Goal: Task Accomplishment & Management: Use online tool/utility

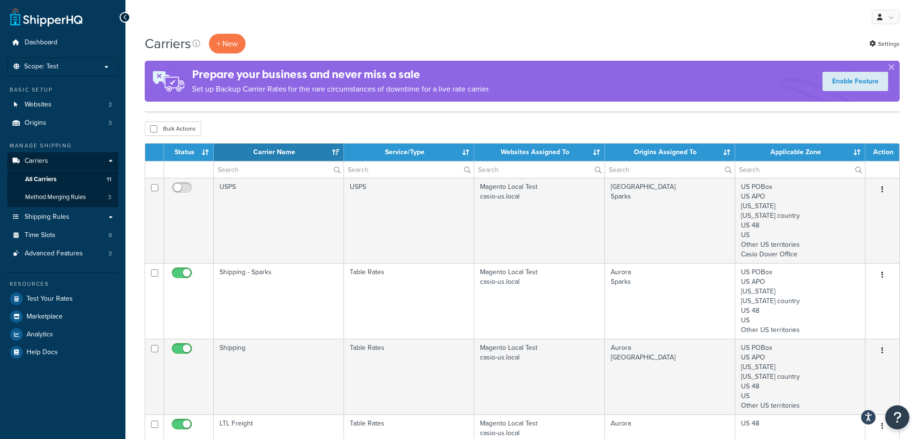
select select "15"
click at [91, 217] on link "Shipping Rules" at bounding box center [62, 217] width 111 height 18
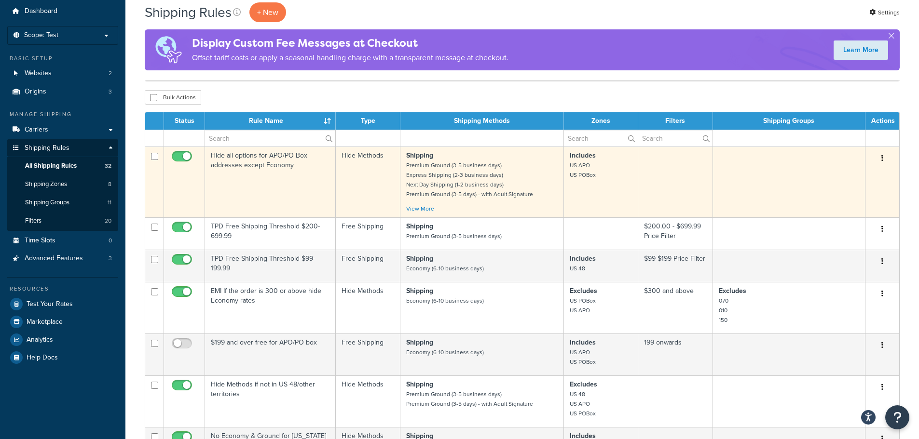
scroll to position [48, 0]
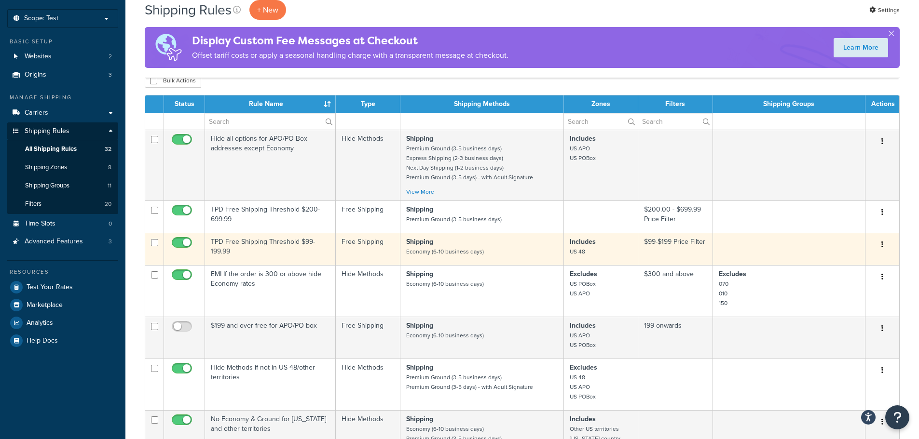
click at [273, 244] on td "TPD Free Shipping Threshold $99-199.99" at bounding box center [270, 249] width 131 height 32
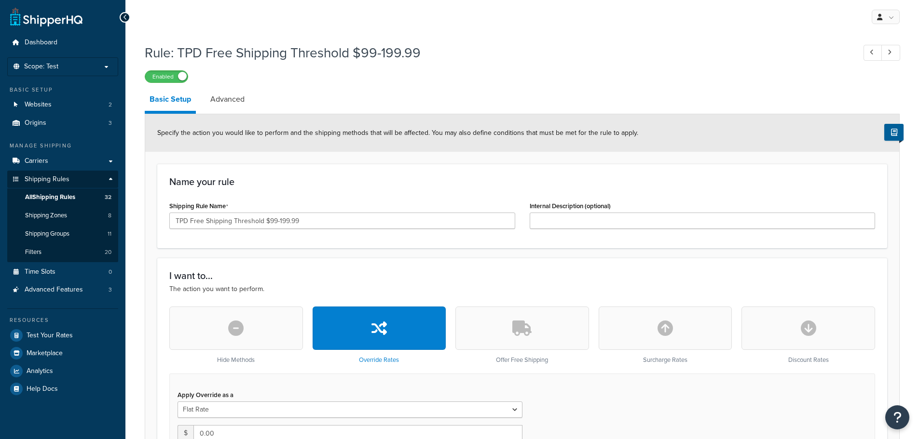
select select "SHIPPING_GROUP"
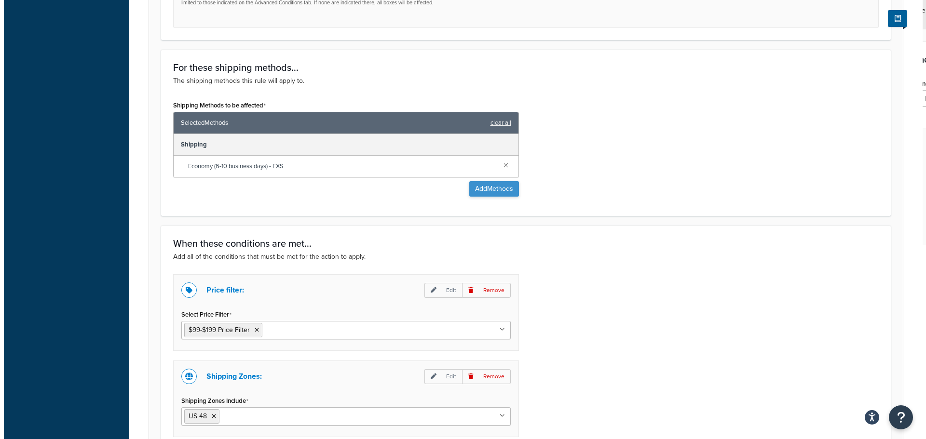
scroll to position [530, 0]
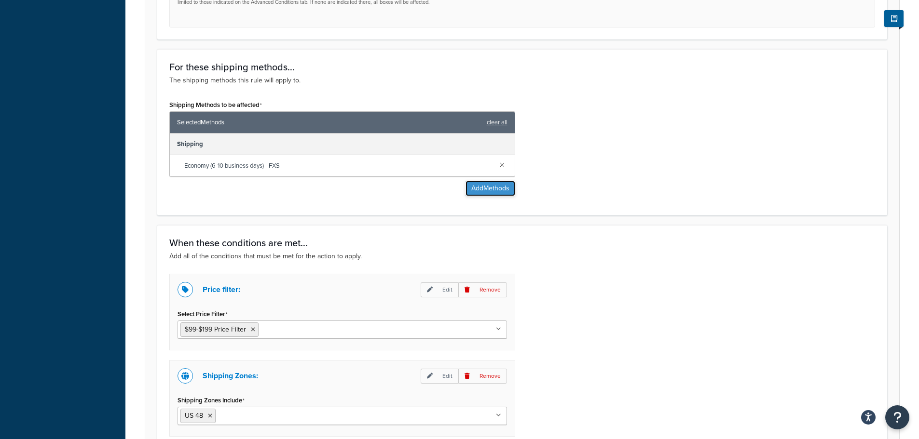
click at [500, 190] on button "Add Methods" at bounding box center [490, 188] width 50 height 15
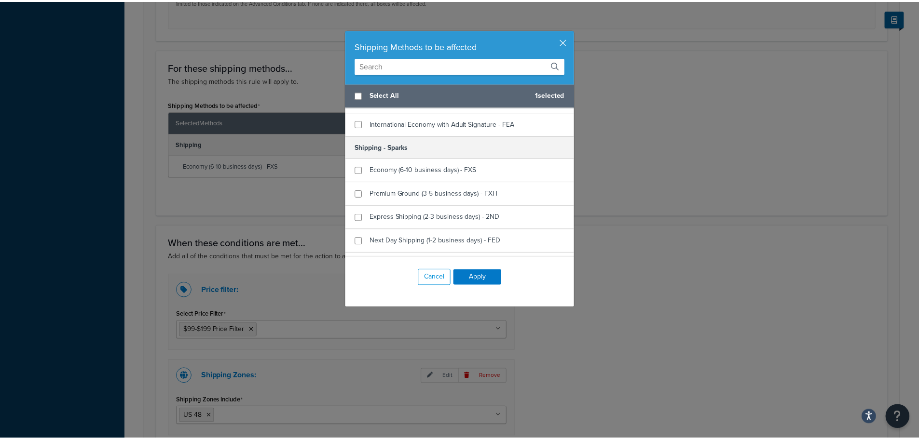
scroll to position [482, 0]
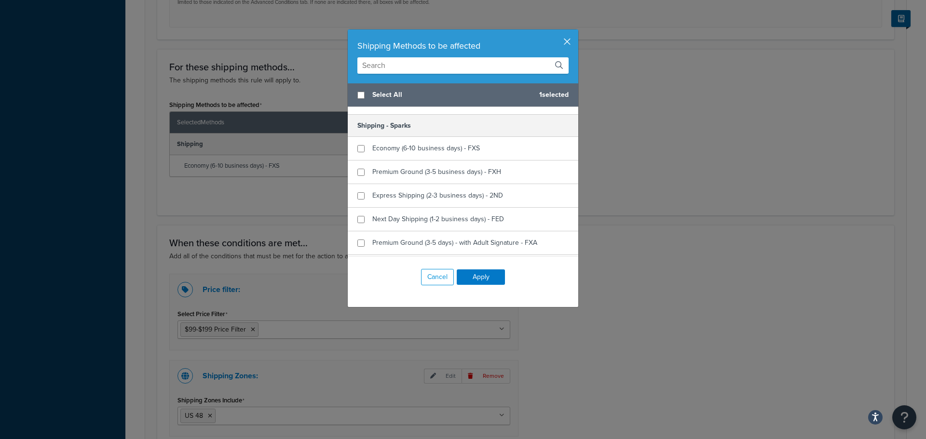
click at [576, 32] on button "button" at bounding box center [577, 30] width 2 height 2
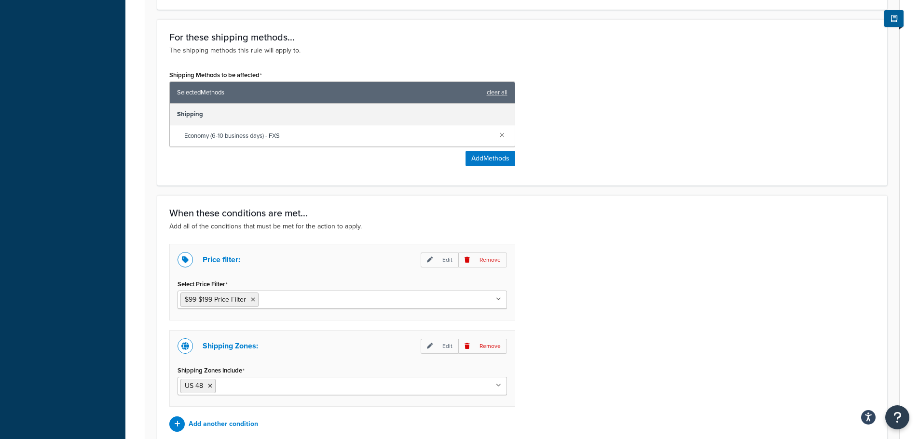
scroll to position [461, 0]
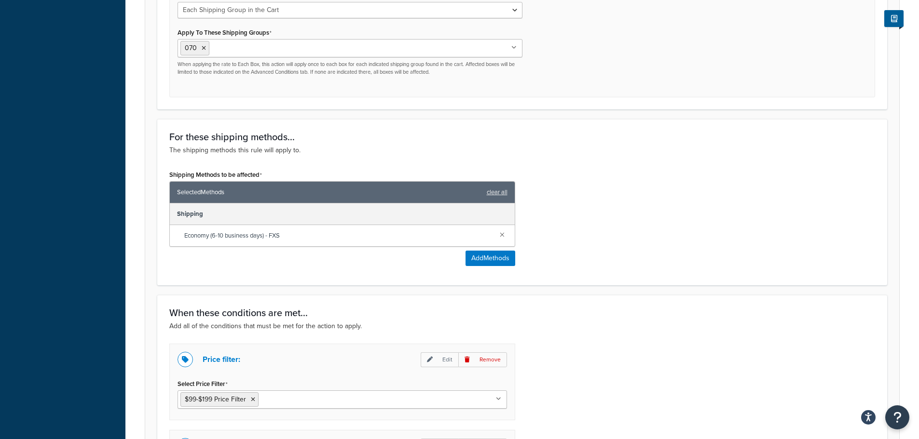
click at [149, 120] on form "Specify the action you would like to perform and the shipping methods that will…" at bounding box center [522, 119] width 754 height 930
